Goal: Task Accomplishment & Management: Use online tool/utility

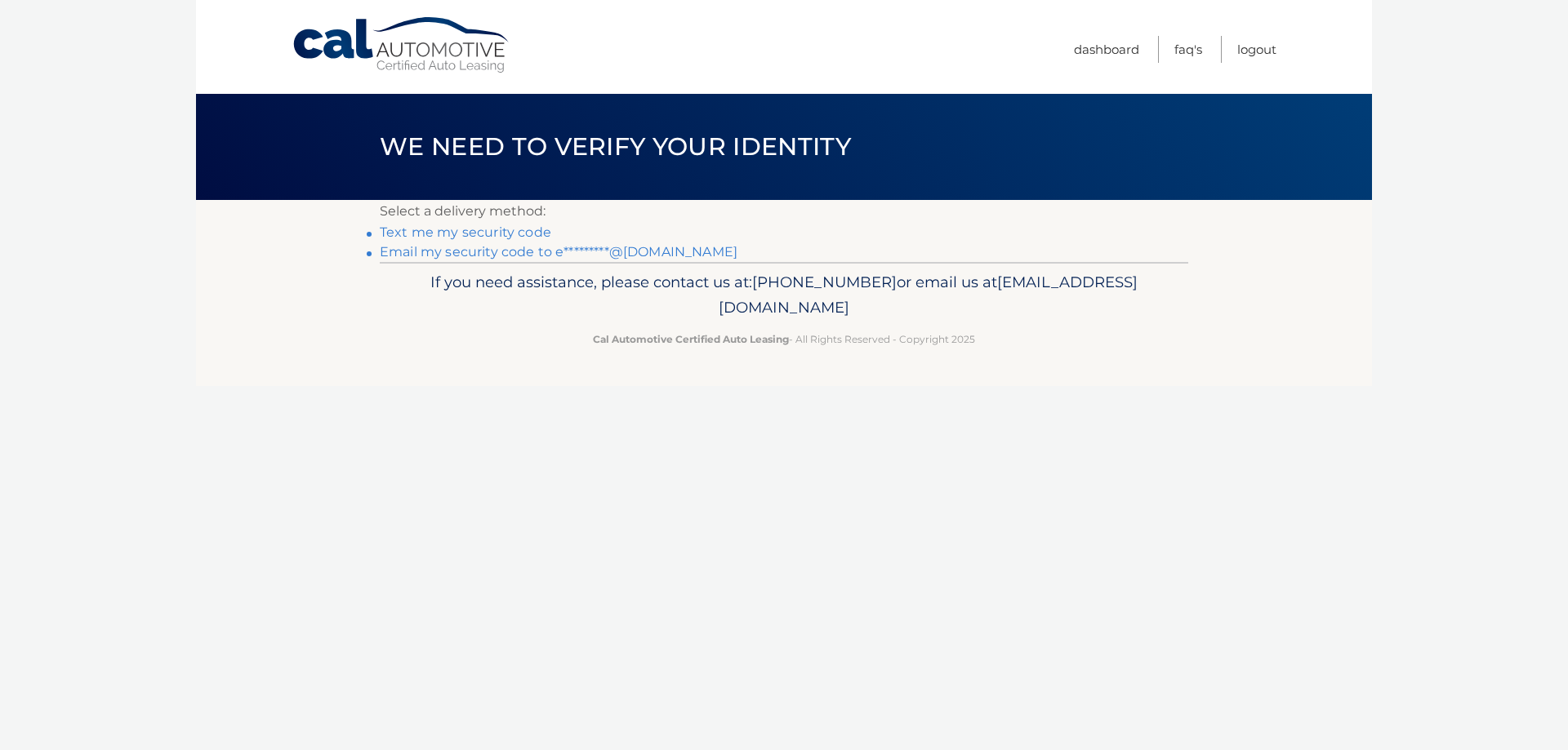
click at [538, 235] on link "Text me my security code" at bounding box center [465, 232] width 171 height 16
click at [628, 243] on li "Email my security code to e*********@gmail.com" at bounding box center [783, 252] width 808 height 20
click at [629, 245] on link "Email my security code to e*********@gmail.com" at bounding box center [558, 252] width 358 height 16
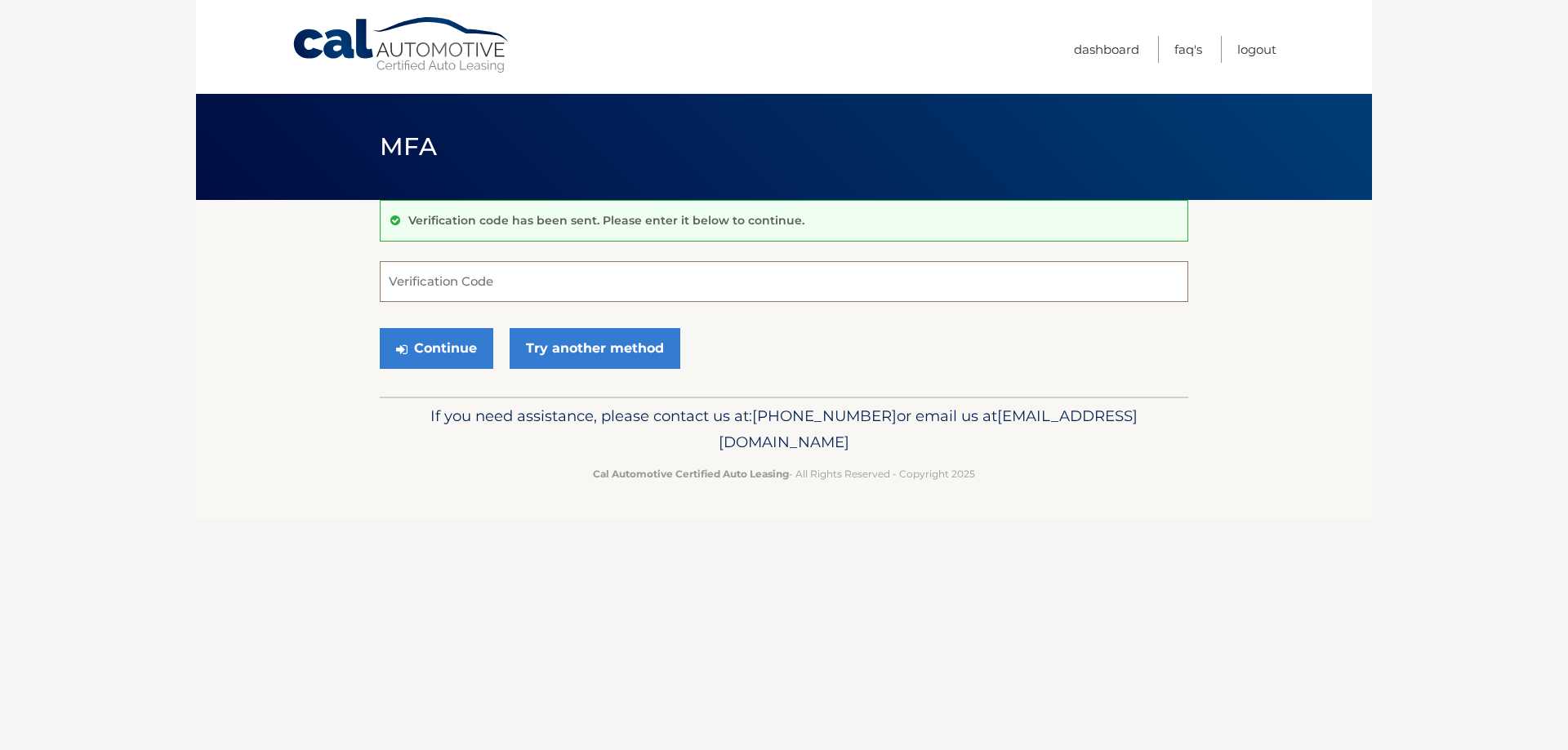
click at [562, 278] on input "Verification Code" at bounding box center [783, 282] width 808 height 41
type input "964307"
click at [379, 329] on button "Continue" at bounding box center [436, 349] width 113 height 41
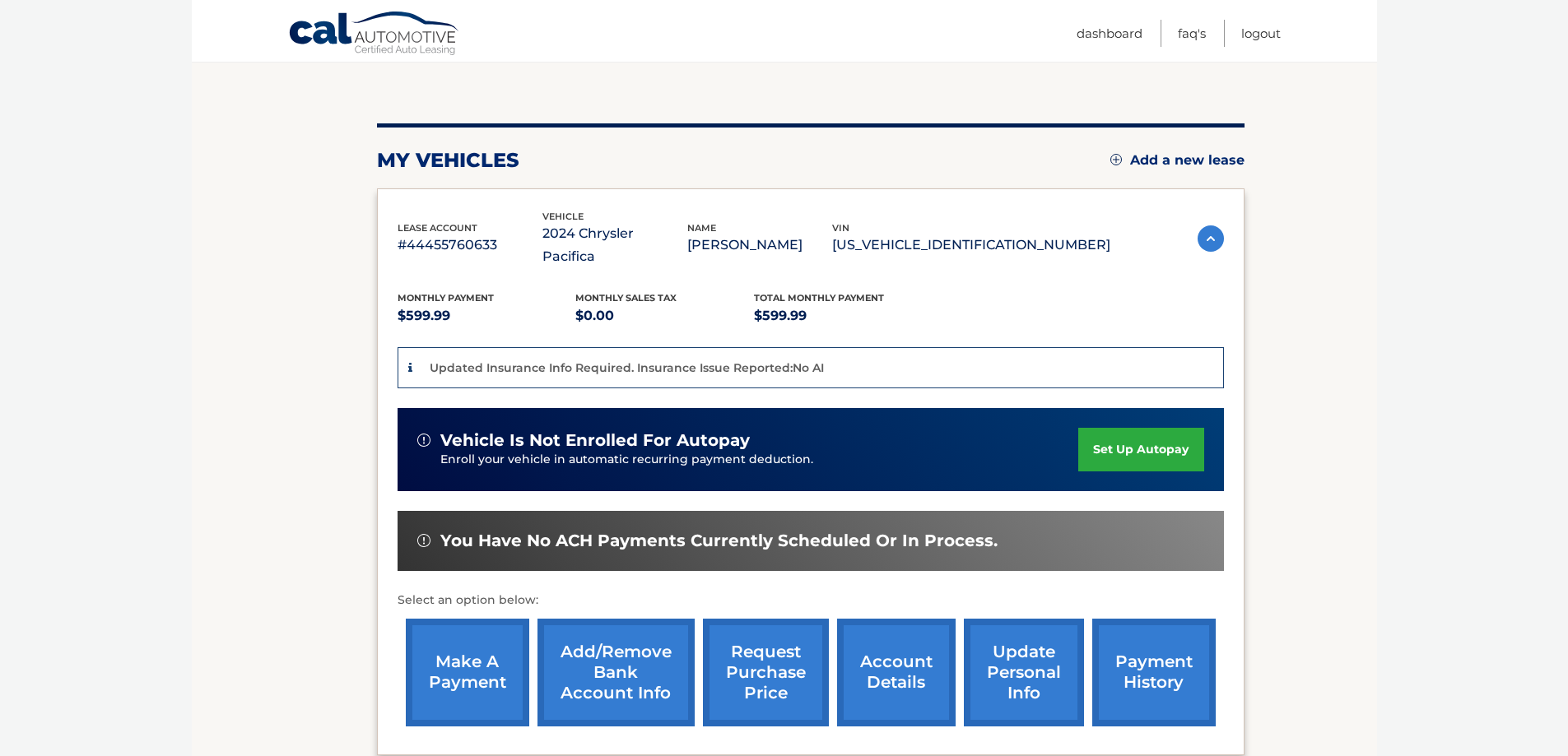
scroll to position [303, 0]
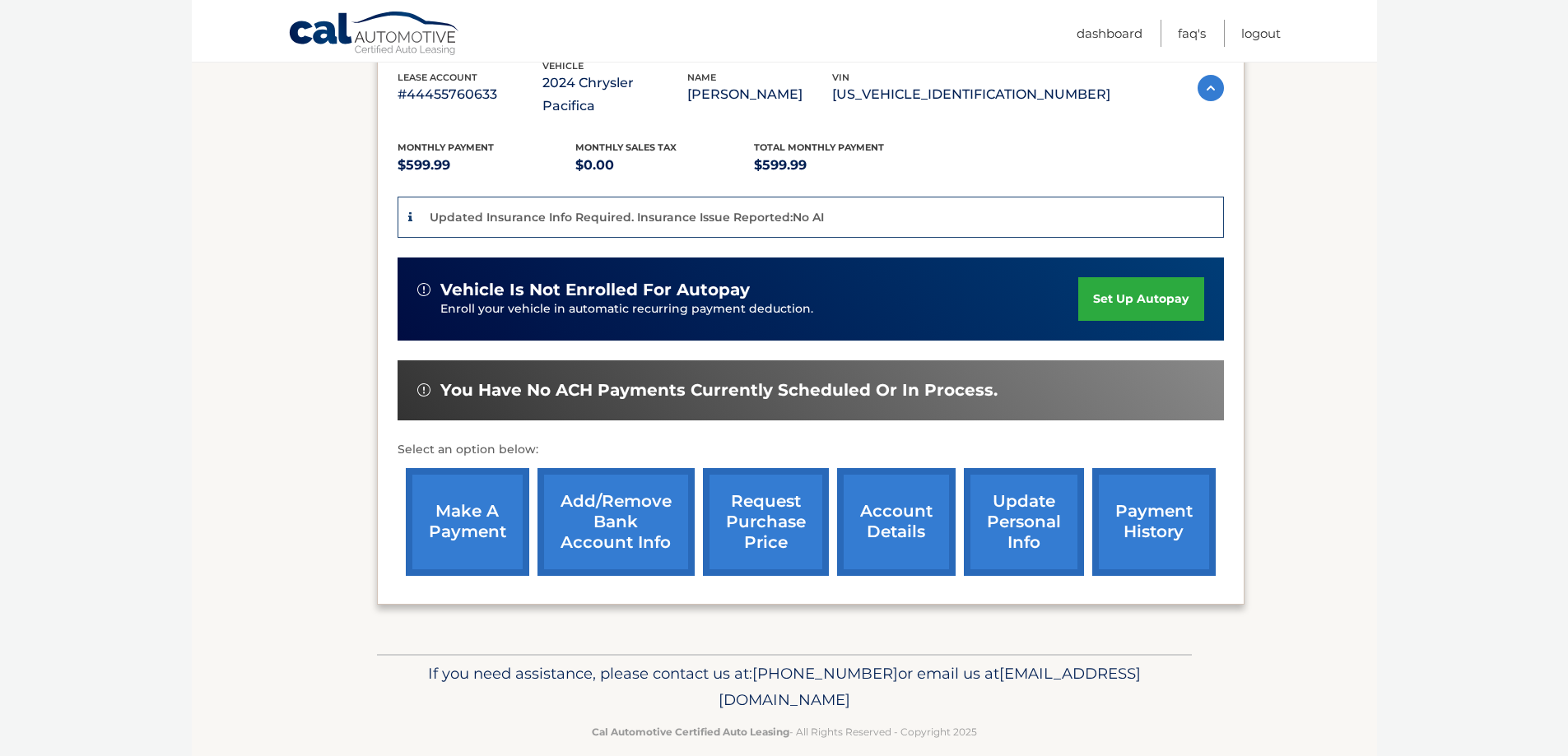
click at [476, 479] on link "make a payment" at bounding box center [467, 522] width 124 height 108
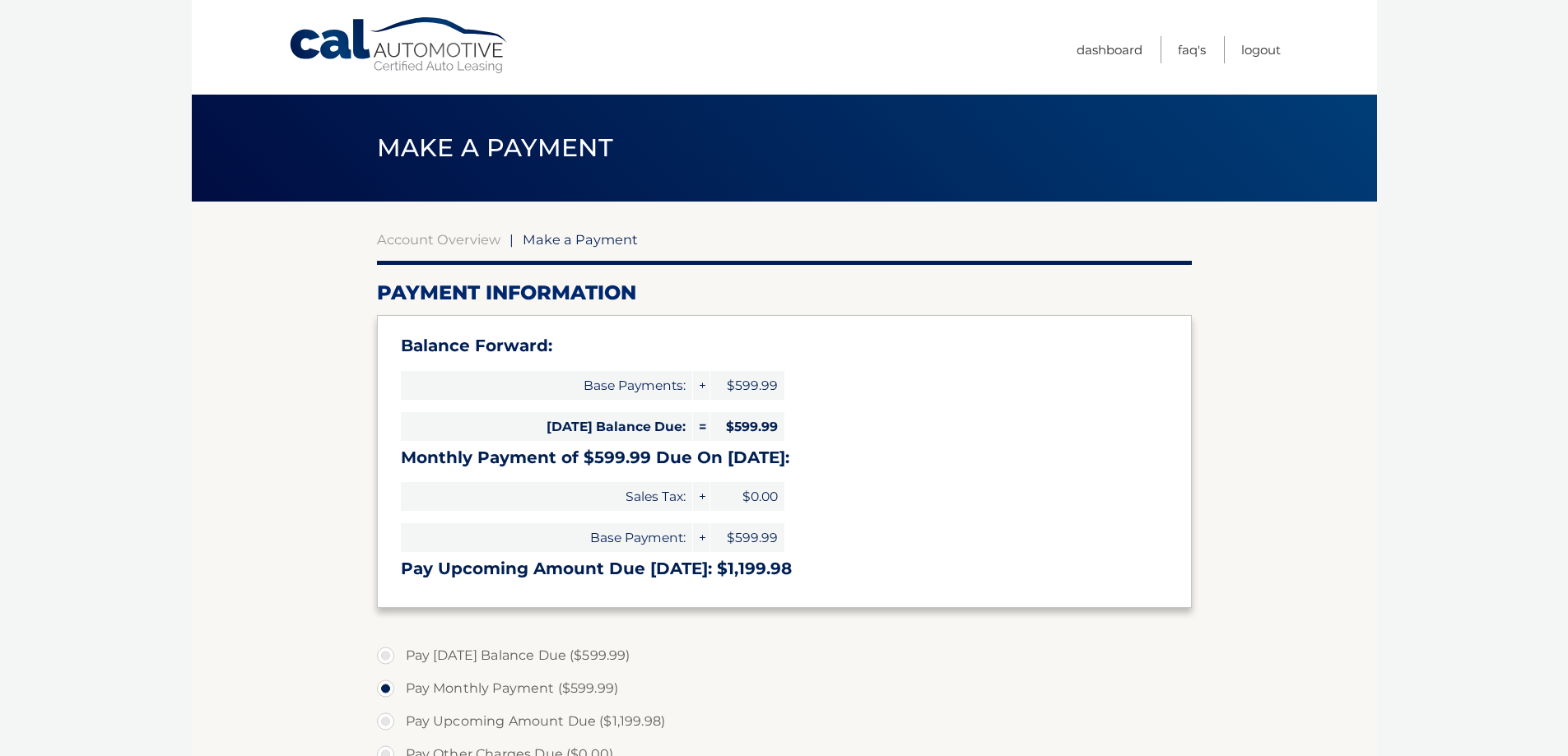
select select "MjA0NWU4MzctODYwYi00YTNhLTljNDItMTgwNDBiNDljZDIy"
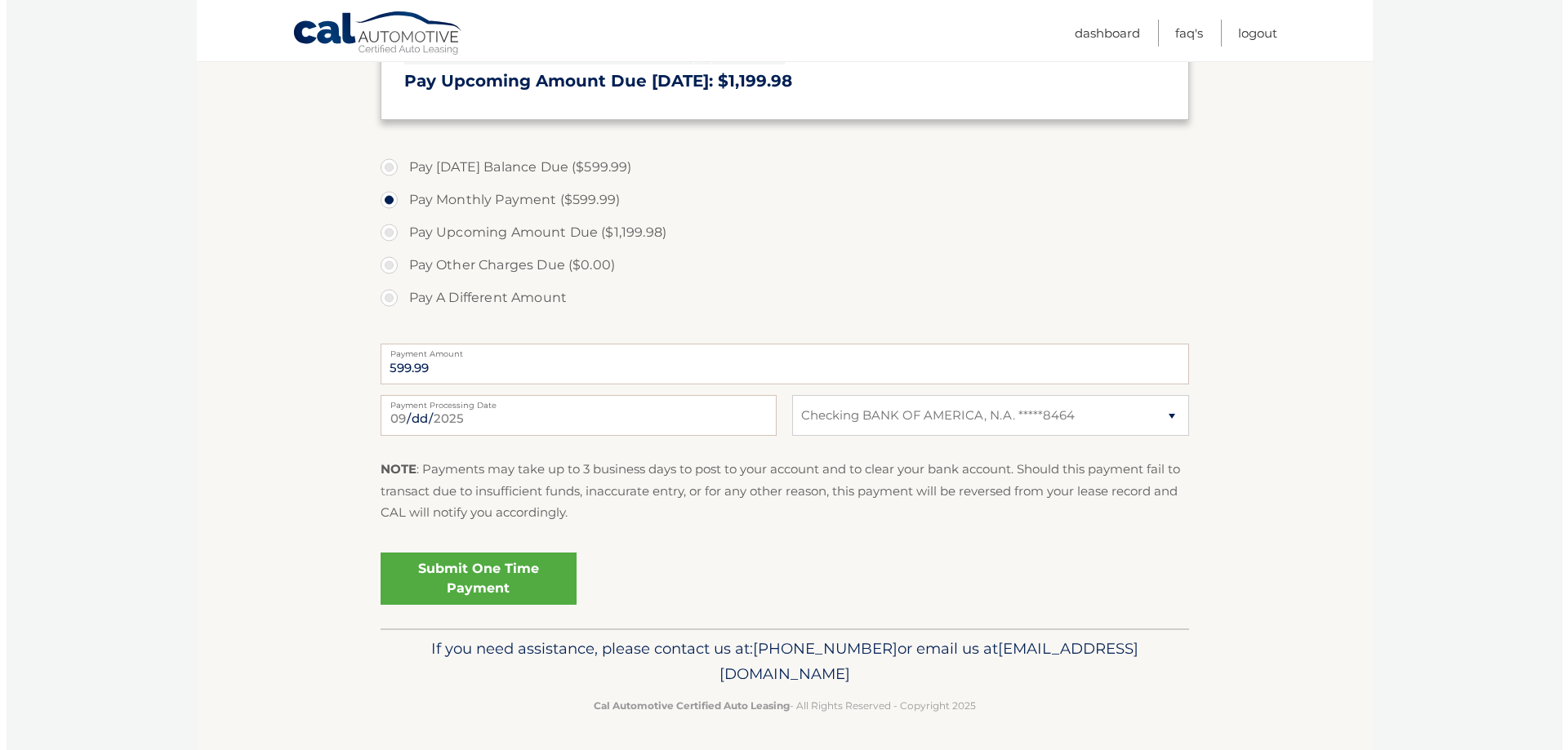
scroll to position [486, 0]
click at [486, 558] on link "Submit One Time Payment" at bounding box center [471, 577] width 196 height 52
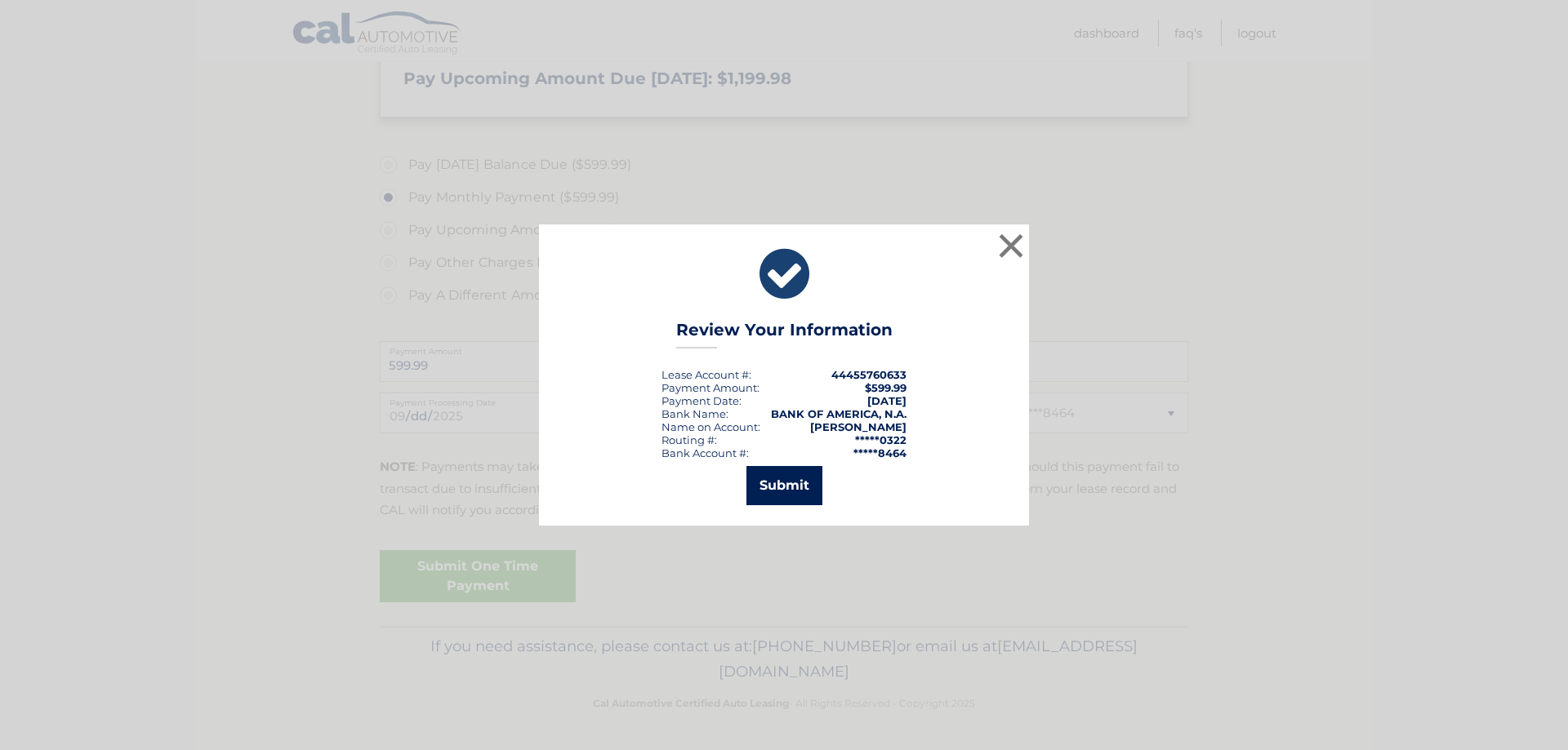
click at [787, 484] on button "Submit" at bounding box center [784, 486] width 76 height 39
